Goal: Task Accomplishment & Management: Manage account settings

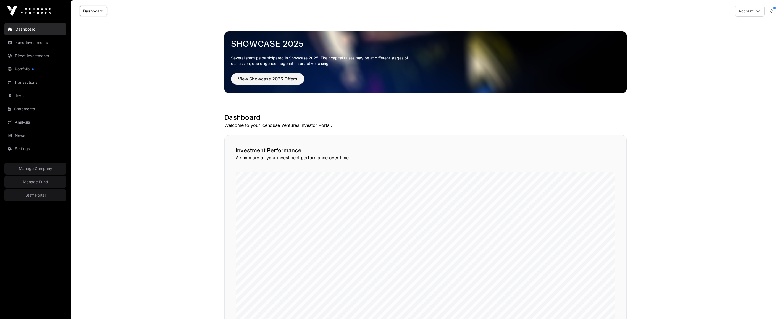
click at [25, 94] on link "Invest" at bounding box center [35, 95] width 62 height 12
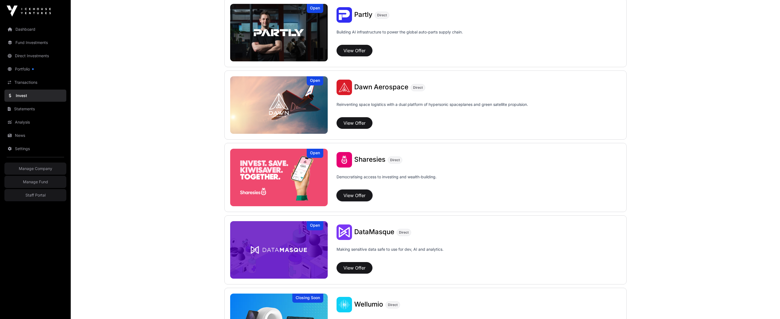
click at [356, 198] on button "View Offer" at bounding box center [354, 195] width 36 height 12
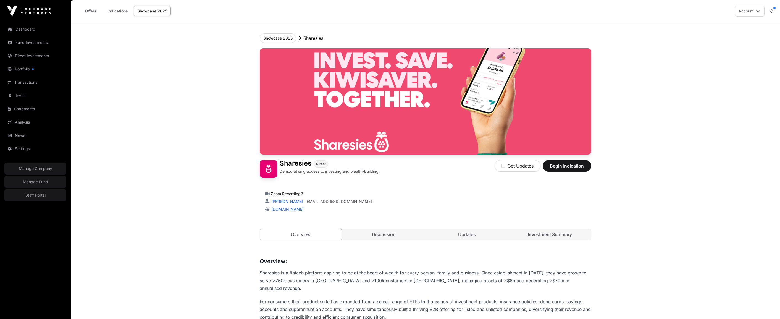
click at [399, 233] on link "Discussion" at bounding box center [384, 234] width 82 height 11
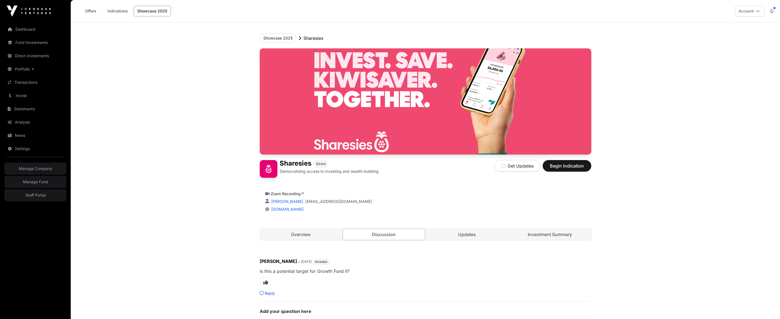
scroll to position [62, 0]
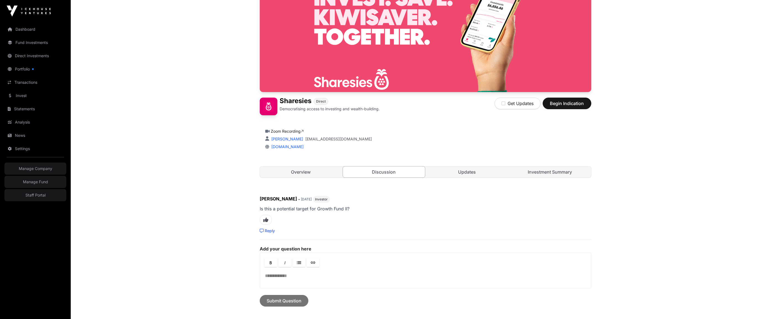
click at [268, 230] on link "Reply" at bounding box center [267, 231] width 15 height 6
click at [278, 272] on div at bounding box center [425, 272] width 331 height 20
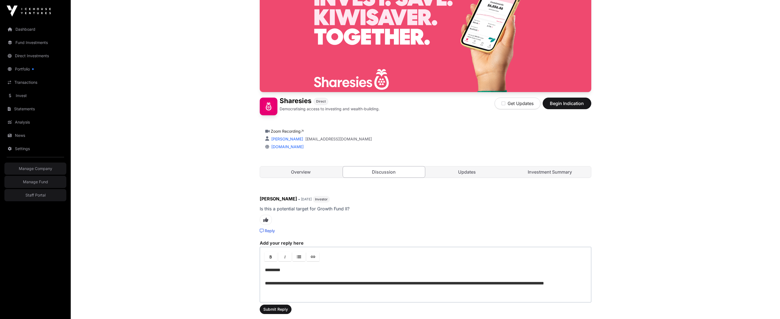
scroll to position [88, 0]
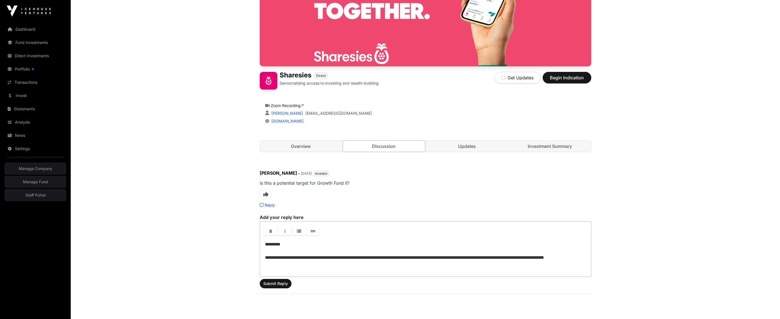
click at [529, 256] on p "**********" at bounding box center [425, 254] width 321 height 27
click at [405, 258] on p "**********" at bounding box center [425, 254] width 321 height 27
click at [377, 267] on p "**********" at bounding box center [425, 254] width 321 height 27
click at [454, 263] on p "**********" at bounding box center [425, 254] width 321 height 27
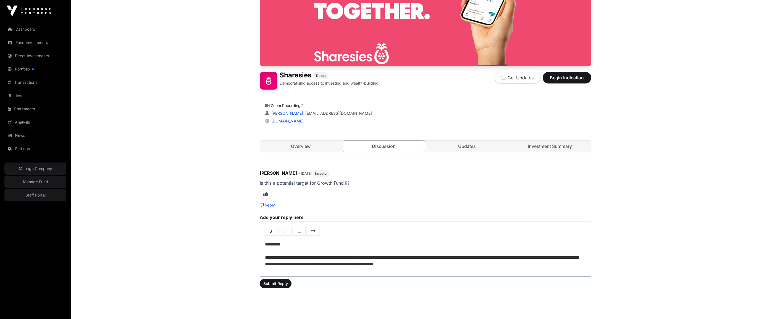
click at [486, 262] on p "**********" at bounding box center [425, 254] width 321 height 27
click at [439, 255] on p "**********" at bounding box center [425, 257] width 321 height 33
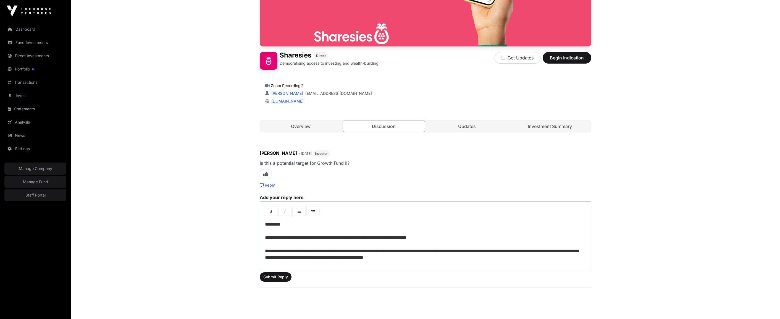
scroll to position [109, 0]
click at [470, 260] on p "**********" at bounding box center [425, 240] width 321 height 40
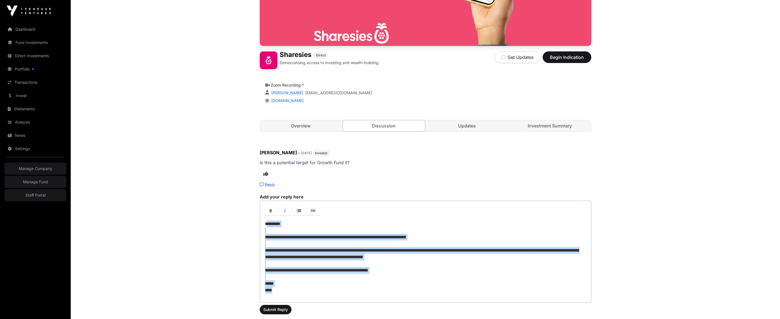
click at [266, 223] on p "**********" at bounding box center [425, 256] width 321 height 73
click at [273, 310] on span "Submit Reply" at bounding box center [275, 310] width 25 height 6
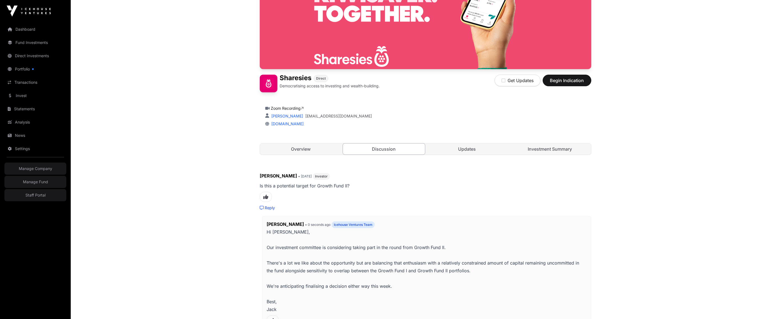
click at [196, 233] on main "Your reply has been submitted Showcase 2025 Sharesies Sharesies Direct Democrat…" at bounding box center [425, 196] width 709 height 564
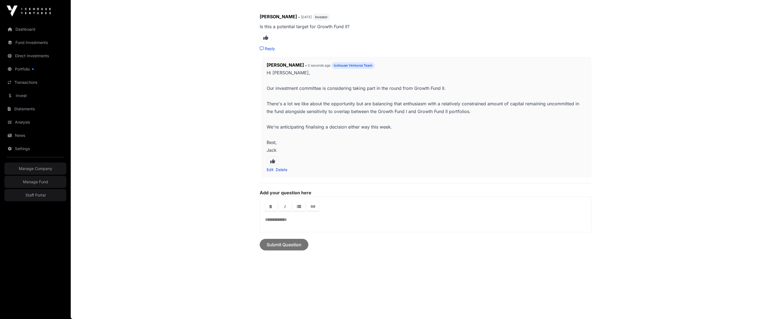
scroll to position [0, 0]
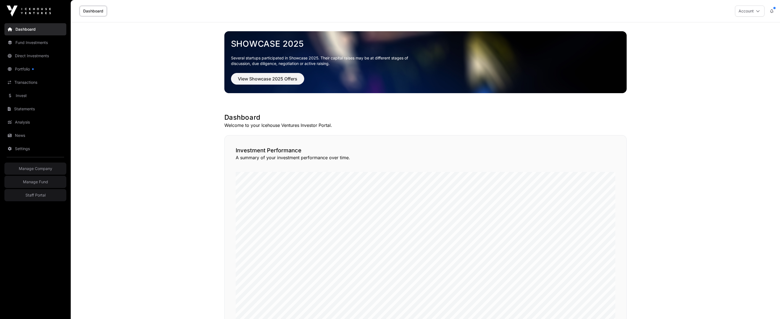
click at [25, 95] on link "Invest" at bounding box center [35, 95] width 62 height 12
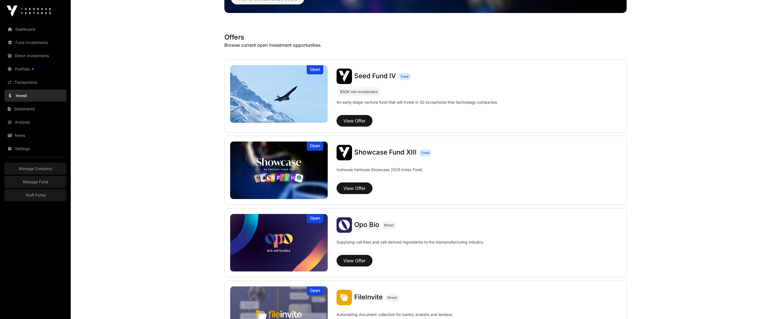
scroll to position [80, 0]
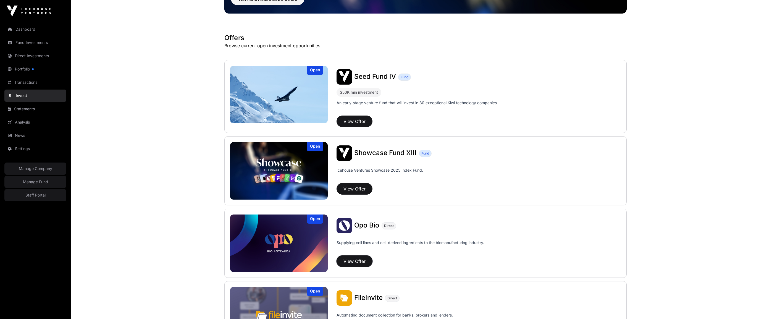
click at [364, 259] on button "View Offer" at bounding box center [354, 261] width 36 height 12
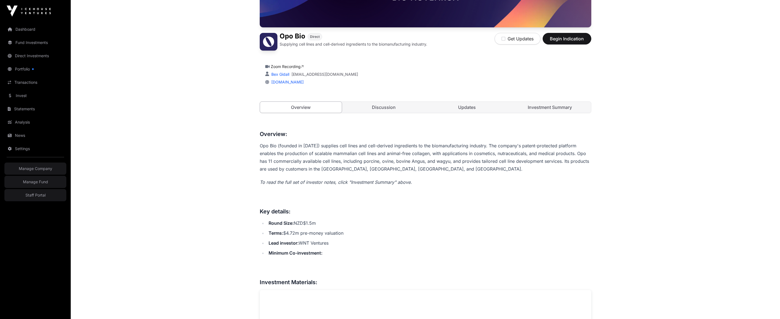
scroll to position [126, 0]
click at [544, 109] on link "Investment Summary" at bounding box center [550, 107] width 82 height 11
click at [403, 105] on link "Discussion" at bounding box center [384, 107] width 82 height 11
click at [481, 109] on link "Updates" at bounding box center [467, 107] width 82 height 11
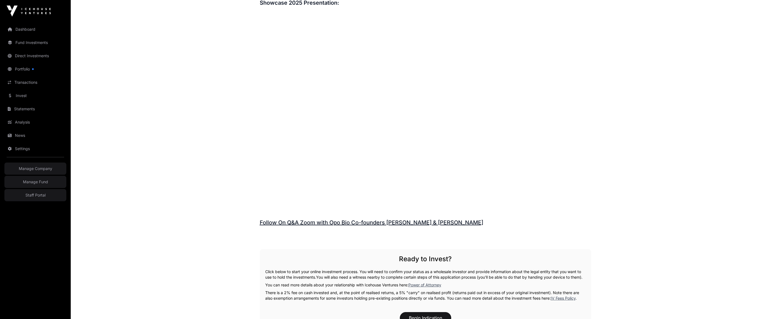
scroll to position [624, 0]
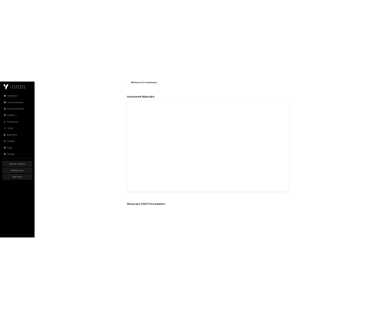
scroll to position [322, 0]
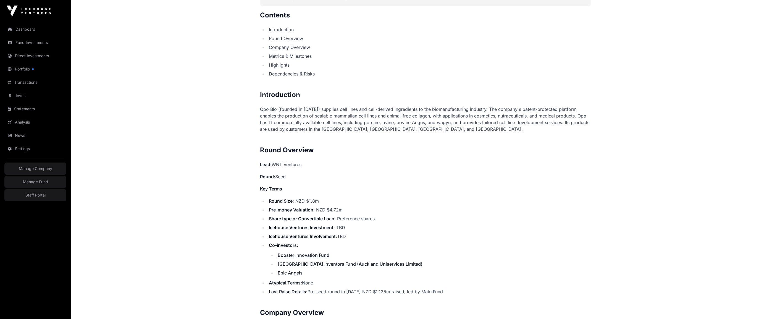
scroll to position [335, 0]
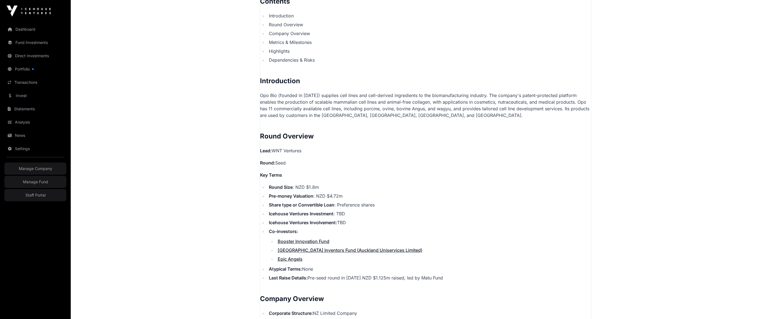
click at [338, 108] on p "Opo Bio (founded in 2022) supplies cell lines and cell-derived ingredients to t…" at bounding box center [425, 105] width 331 height 27
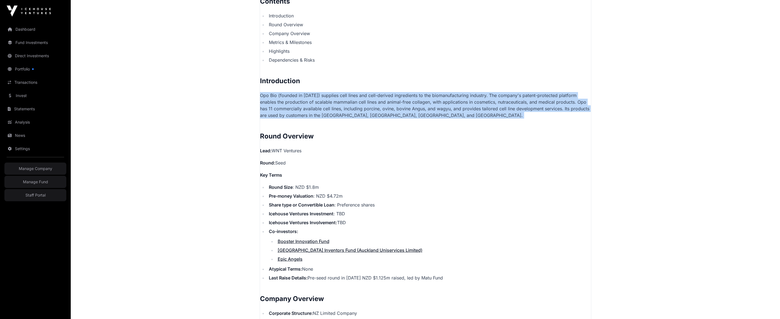
click at [338, 108] on p "Opo Bio (founded in 2022) supplies cell lines and cell-derived ingredients to t…" at bounding box center [425, 105] width 331 height 27
click at [327, 114] on p "Opo Bio (founded in 2022) supplies cell lines and cell-derived ingredients to t…" at bounding box center [425, 105] width 331 height 27
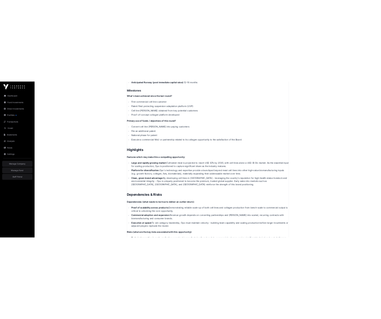
scroll to position [984, 0]
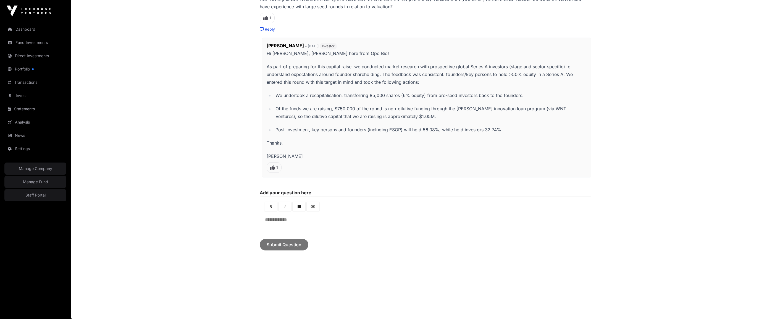
scroll to position [220, 0]
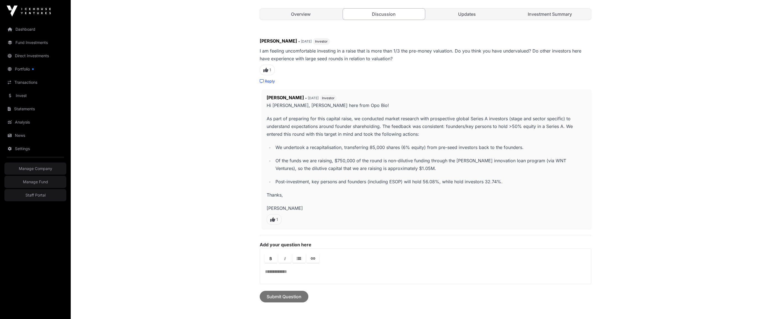
click at [385, 56] on p "I am feeling uncomfortable investing in a raise that is more than 1/3 the pre-m…" at bounding box center [425, 54] width 331 height 15
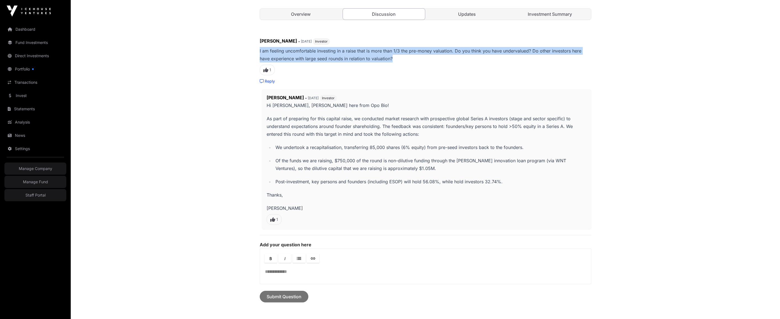
click at [385, 56] on p "I am feeling uncomfortable investing in a raise that is more than 1/3 the pre-m…" at bounding box center [425, 54] width 331 height 15
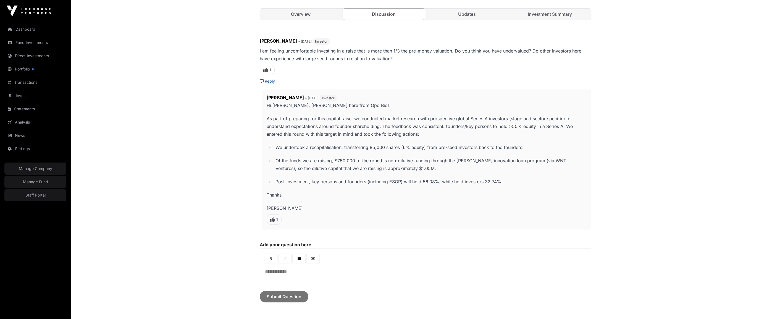
click at [335, 121] on p "As part of preparing for this capital raise, we conducted market research with …" at bounding box center [427, 126] width 320 height 23
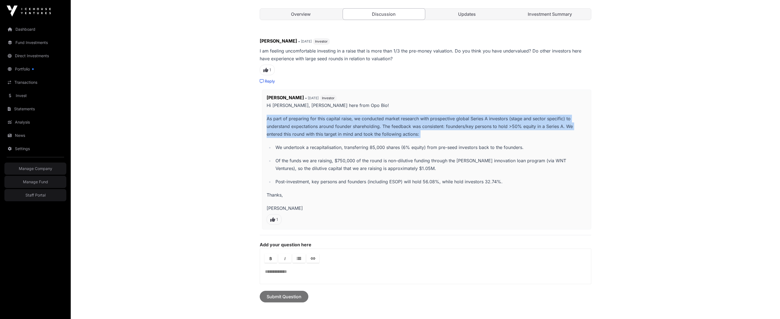
click at [335, 121] on p "As part of preparing for this capital raise, we conducted market research with …" at bounding box center [427, 126] width 320 height 23
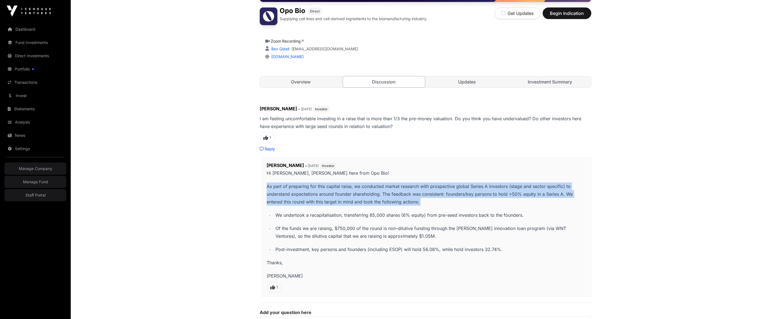
click at [295, 81] on link "Overview" at bounding box center [301, 81] width 82 height 11
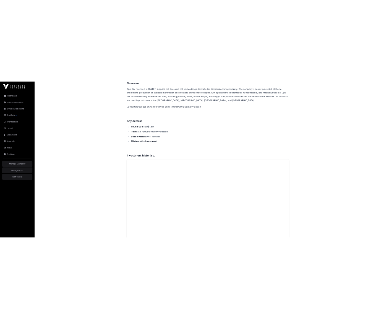
scroll to position [393, 0]
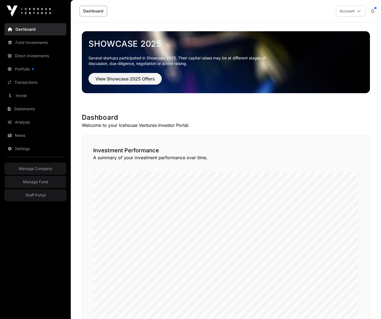
click at [25, 147] on link "Settings" at bounding box center [35, 149] width 62 height 12
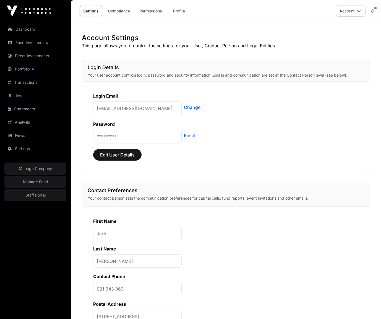
click at [121, 12] on link "Compliance" at bounding box center [118, 11] width 29 height 10
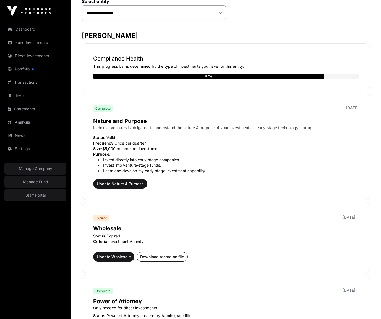
scroll to position [200, 0]
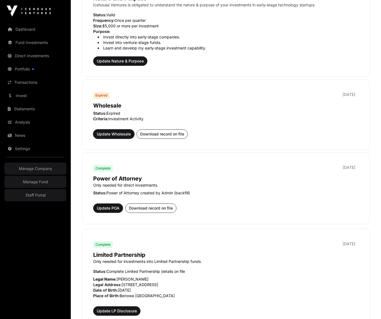
click at [121, 133] on span "Update Wholesale" at bounding box center [114, 134] width 34 height 6
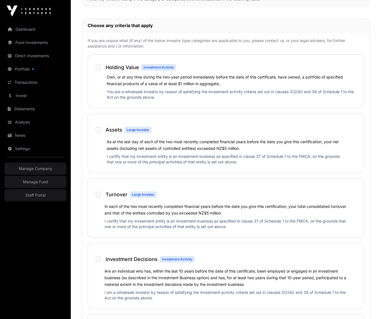
scroll to position [308, 0]
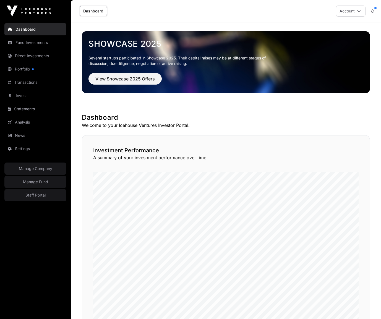
click at [33, 194] on link "Staff Portal" at bounding box center [35, 195] width 62 height 12
click at [21, 146] on link "Settings" at bounding box center [35, 149] width 62 height 12
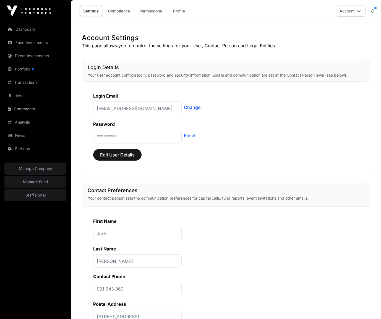
click at [20, 27] on link "Dashboard" at bounding box center [35, 29] width 62 height 12
click at [233, 93] on div "Login Email" at bounding box center [225, 96] width 265 height 7
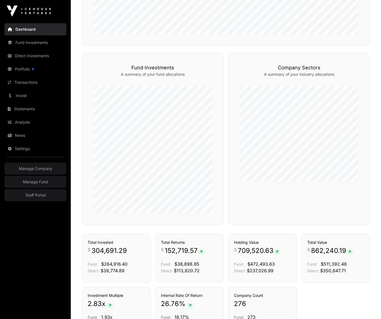
scroll to position [360, 0]
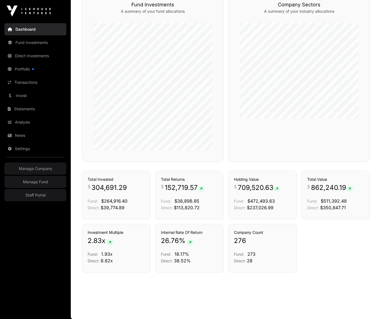
click at [22, 150] on link "Settings" at bounding box center [35, 149] width 62 height 12
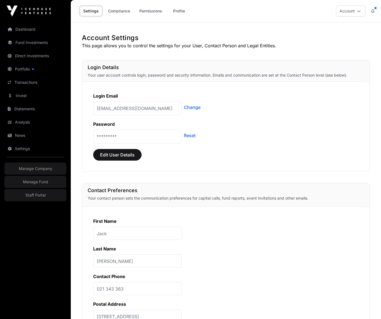
click at [112, 8] on link "Compliance" at bounding box center [118, 11] width 29 height 10
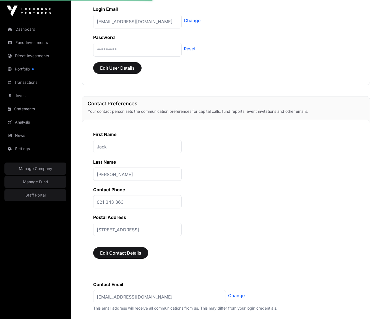
scroll to position [85, 0]
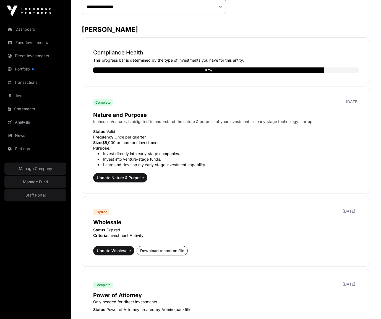
scroll to position [168, 0]
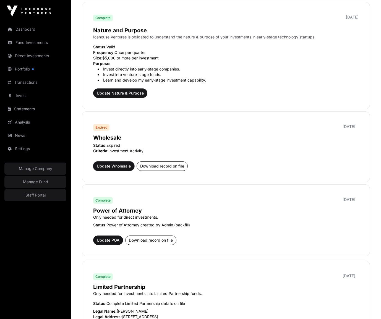
click at [118, 166] on span "Update Wholesale" at bounding box center [114, 166] width 34 height 6
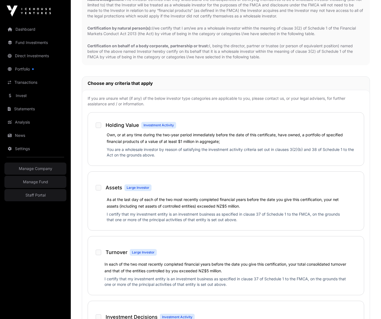
scroll to position [257, 0]
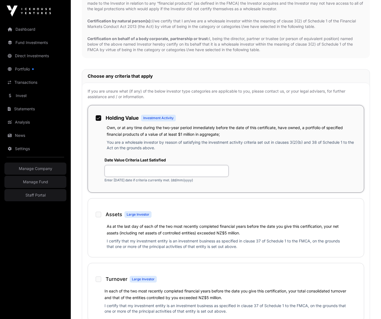
click at [126, 174] on input "text" at bounding box center [166, 171] width 124 height 12
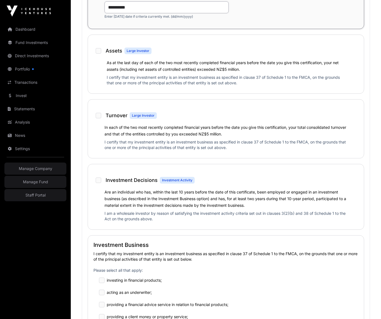
scroll to position [420, 0]
type input "**********"
click at [102, 180] on label "Investment Decisions Investment Activity" at bounding box center [148, 179] width 94 height 13
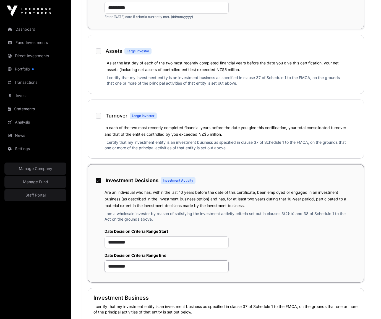
click at [134, 269] on input "**********" at bounding box center [166, 266] width 124 height 12
click at [110, 267] on input "**********" at bounding box center [166, 266] width 124 height 12
click at [120, 268] on input "**********" at bounding box center [166, 266] width 124 height 12
type input "**********"
click at [112, 242] on input "**********" at bounding box center [166, 242] width 124 height 12
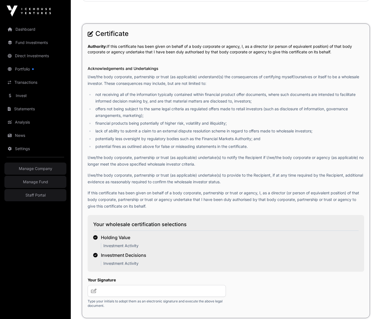
scroll to position [859, 0]
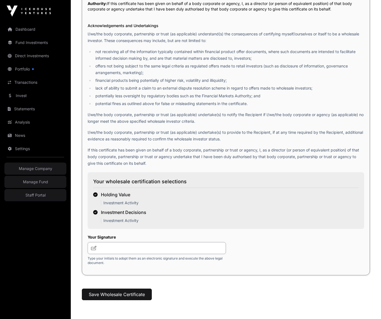
click at [110, 250] on input "text" at bounding box center [157, 248] width 138 height 12
type input "***"
click at [107, 296] on button "Save Wholesale Certificate" at bounding box center [117, 294] width 70 height 12
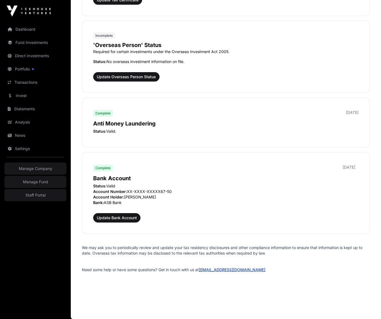
scroll to position [709, 0]
click at [130, 74] on span "Update Overseas Person Status" at bounding box center [126, 77] width 59 height 6
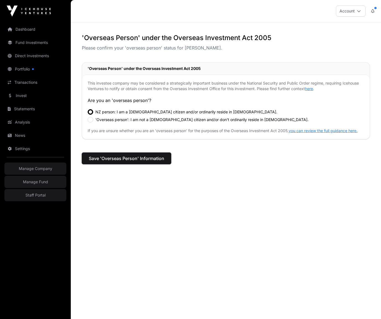
click at [126, 155] on span "Save 'Overseas Person' Information" at bounding box center [126, 158] width 75 height 7
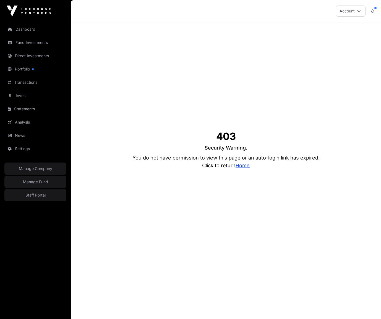
click at [242, 164] on link "Home" at bounding box center [242, 165] width 14 height 6
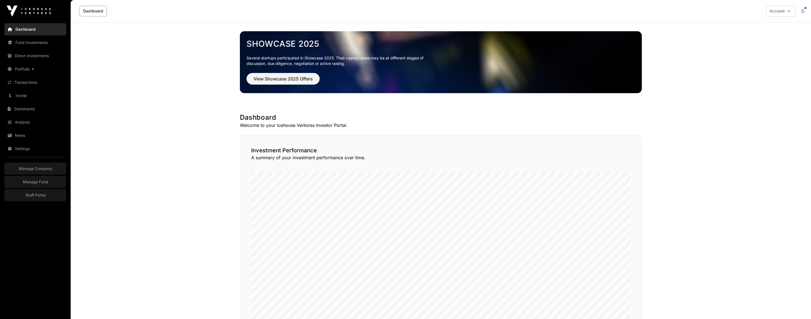
click at [37, 44] on link "Fund Investments" at bounding box center [35, 42] width 62 height 12
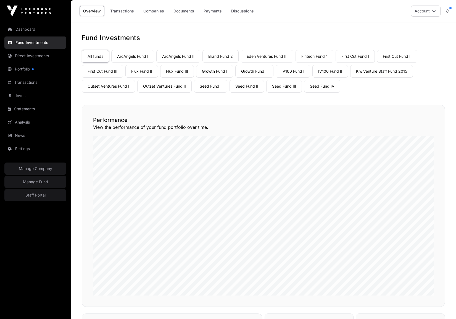
click at [193, 57] on link "ArcAngels Fund II" at bounding box center [178, 56] width 44 height 13
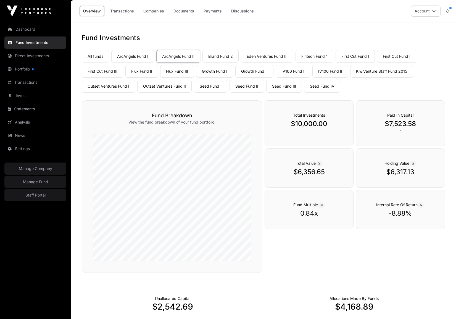
click at [148, 12] on link "Companies" at bounding box center [154, 11] width 28 height 10
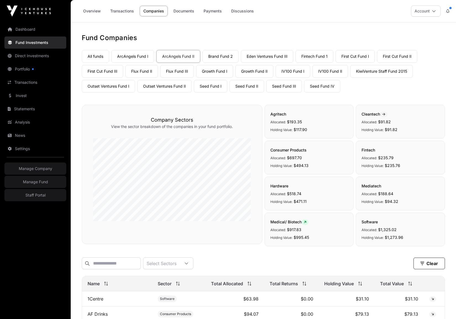
click at [89, 11] on link "Overview" at bounding box center [92, 11] width 25 height 10
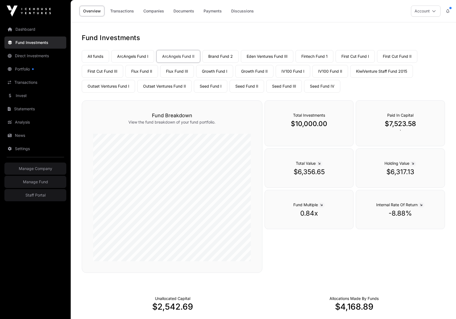
click at [150, 10] on link "Companies" at bounding box center [154, 11] width 28 height 10
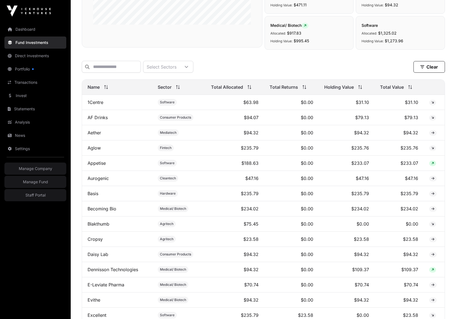
scroll to position [196, 0]
click at [35, 98] on link "Invest" at bounding box center [35, 95] width 62 height 12
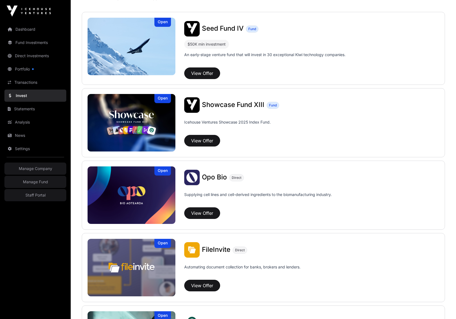
scroll to position [127, 0]
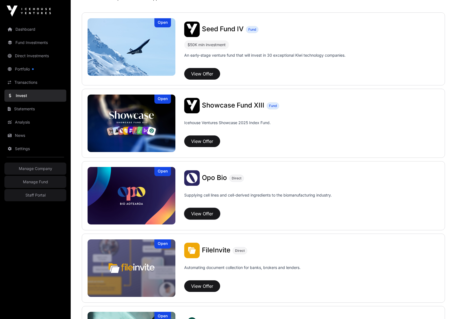
click at [210, 215] on button "View Offer" at bounding box center [202, 214] width 36 height 12
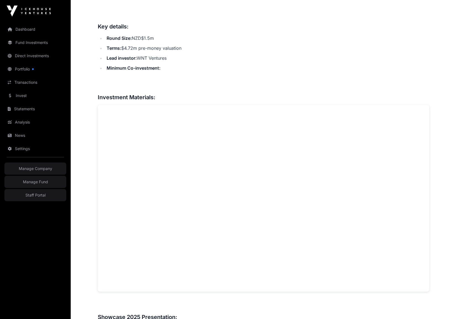
scroll to position [441, 0]
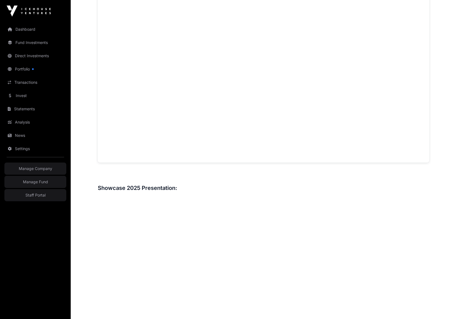
click at [26, 97] on link "Invest" at bounding box center [35, 95] width 62 height 12
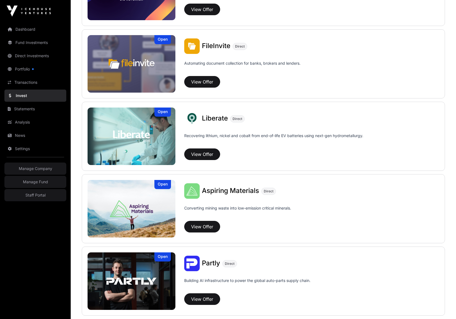
scroll to position [248, 0]
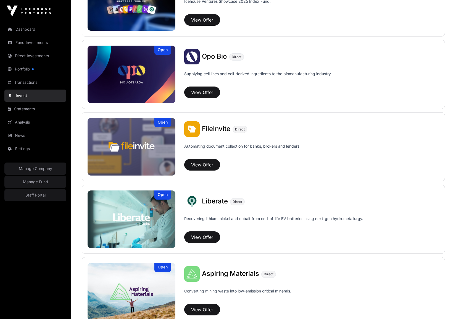
click at [213, 126] on span "FileInvite" at bounding box center [216, 129] width 28 height 8
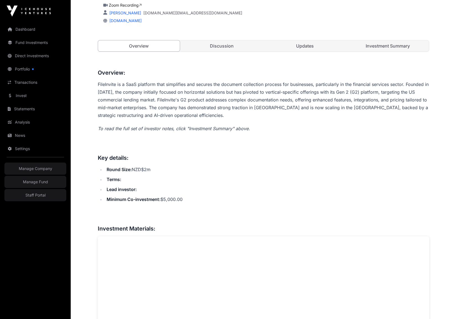
scroll to position [188, 0]
click at [308, 50] on link "Updates" at bounding box center [305, 46] width 82 height 11
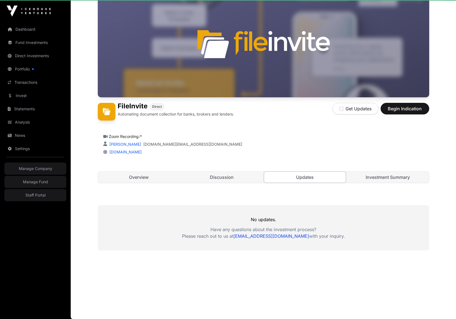
scroll to position [57, 0]
click at [147, 176] on link "Overview" at bounding box center [139, 177] width 82 height 11
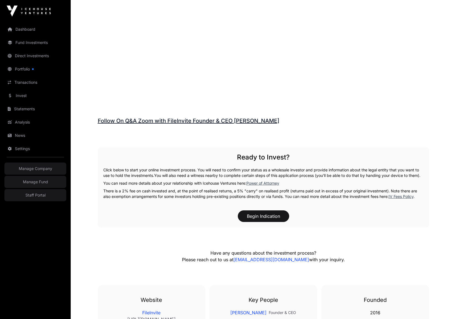
scroll to position [754, 0]
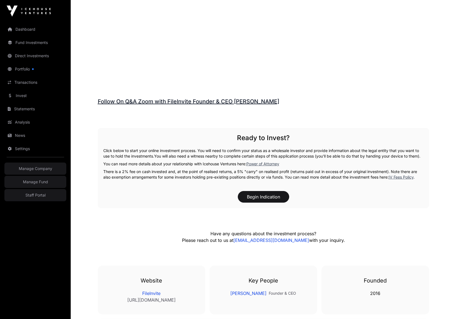
click at [189, 101] on link "Follow On Q&A Zoom with FileInvite Founder & CEO [PERSON_NAME]" at bounding box center [188, 101] width 181 height 7
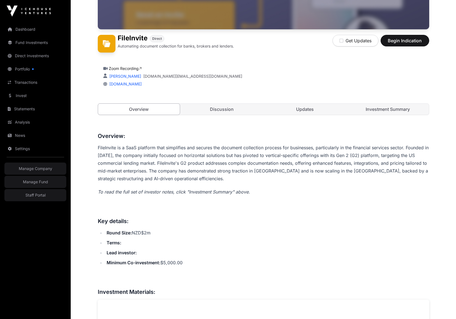
scroll to position [104, 0]
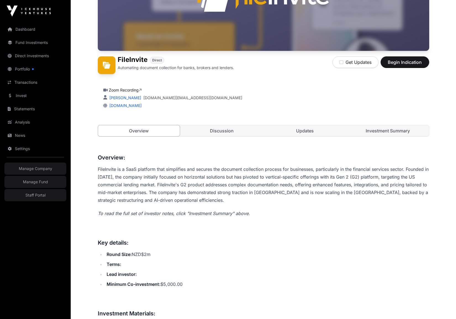
click at [378, 135] on link "Investment Summary" at bounding box center [388, 130] width 82 height 11
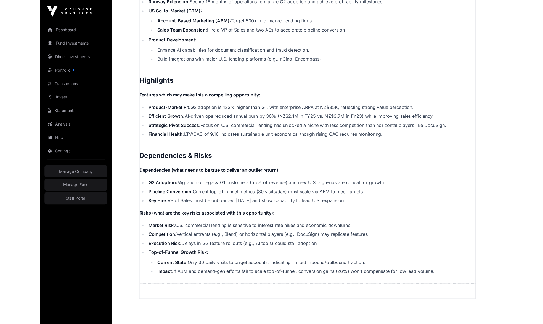
scroll to position [1042, 0]
